Goal: Find contact information: Find contact information

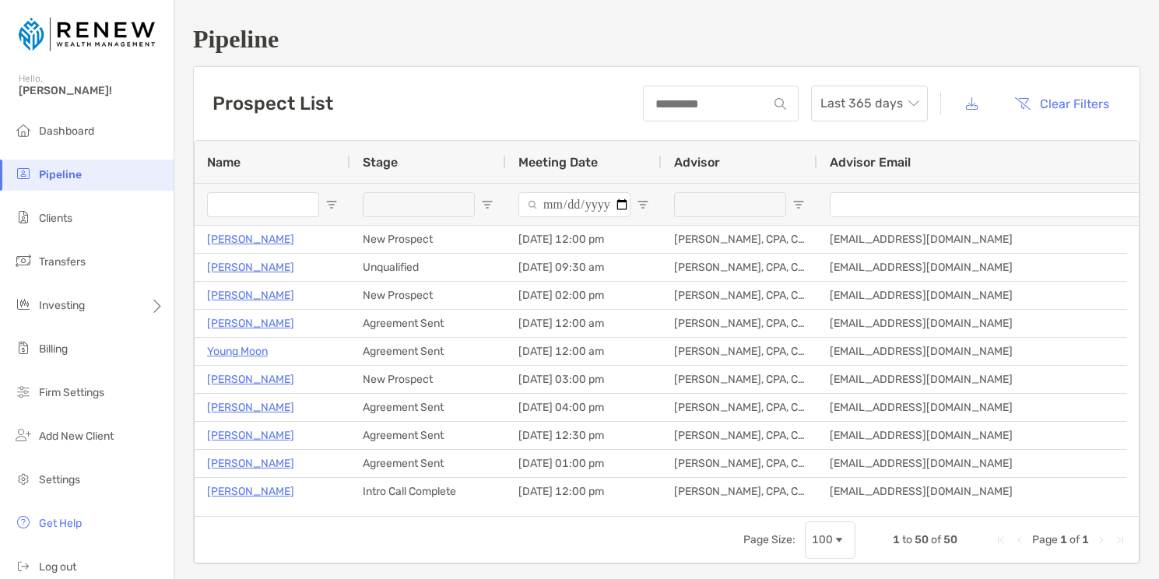
scroll to position [121, 0]
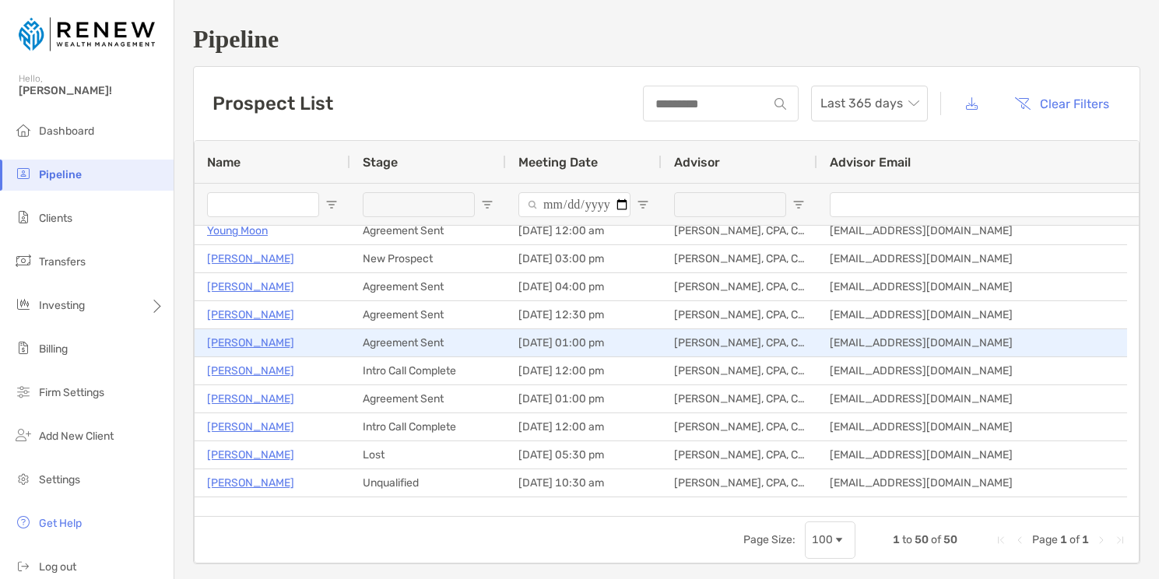
click at [248, 342] on p "[PERSON_NAME]" at bounding box center [250, 342] width 87 height 19
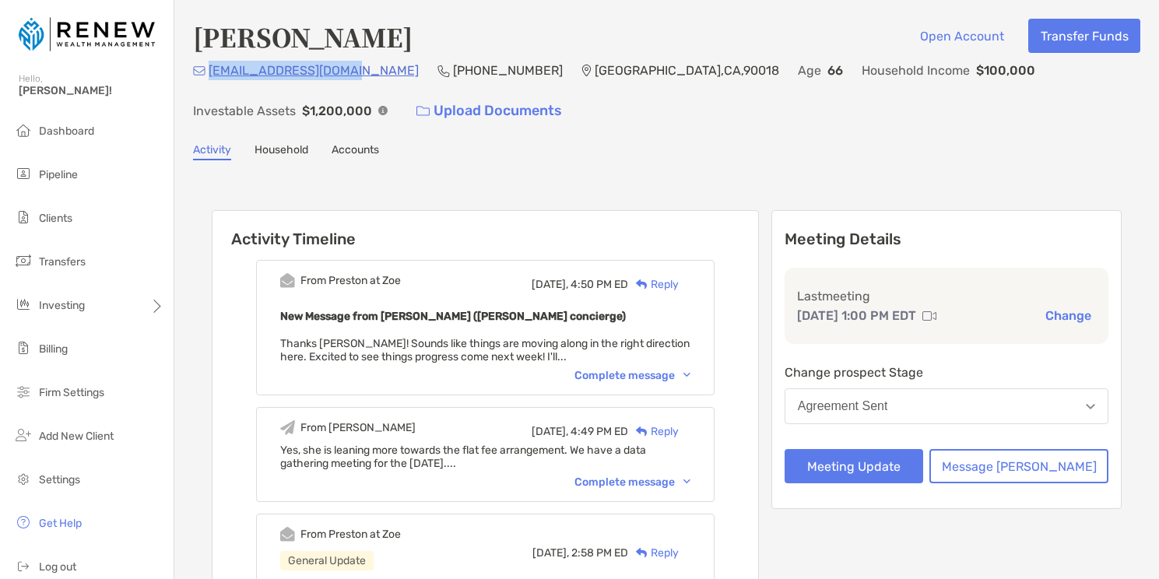
drag, startPoint x: 359, startPoint y: 71, endPoint x: 212, endPoint y: 72, distance: 147.2
click at [212, 72] on div "[EMAIL_ADDRESS][DOMAIN_NAME] [PHONE_NUMBER] [GEOGRAPHIC_DATA] Age [DEMOGRAPHIC_…" at bounding box center [667, 94] width 948 height 67
copy p "[EMAIL_ADDRESS][DOMAIN_NAME]"
